Goal: Communication & Community: Answer question/provide support

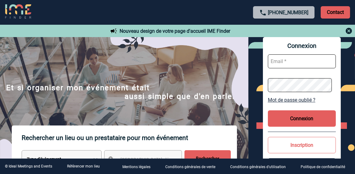
click at [320, 56] on input "text" at bounding box center [302, 61] width 68 height 14
type input "[PERSON_NAME][EMAIL_ADDRESS][DOMAIN_NAME]"
click at [287, 112] on button "Connexion" at bounding box center [302, 118] width 68 height 16
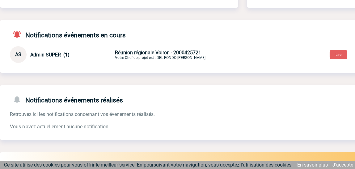
scroll to position [82, 0]
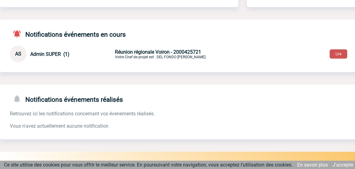
click at [335, 57] on button "Lire" at bounding box center [339, 53] width 18 height 9
